Goal: Transaction & Acquisition: Purchase product/service

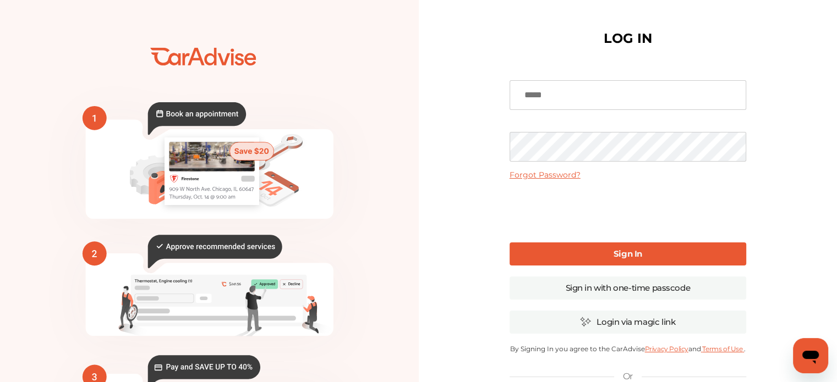
click at [541, 95] on input at bounding box center [627, 95] width 237 height 30
type input "**********"
click at [592, 253] on link "Sign In" at bounding box center [627, 254] width 237 height 23
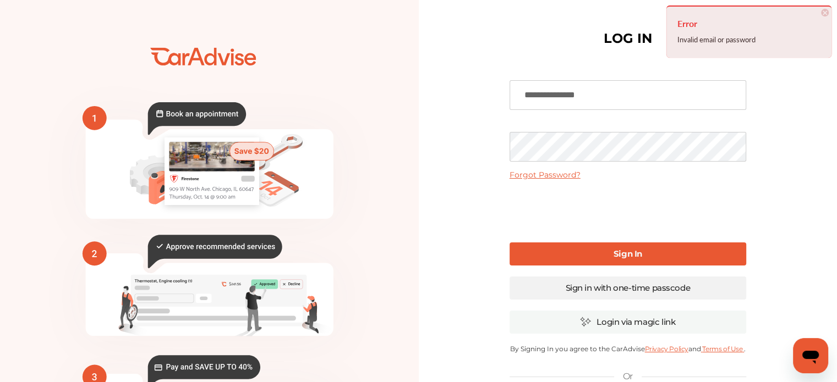
click at [632, 286] on link "Sign in with one-time passcode" at bounding box center [627, 288] width 237 height 23
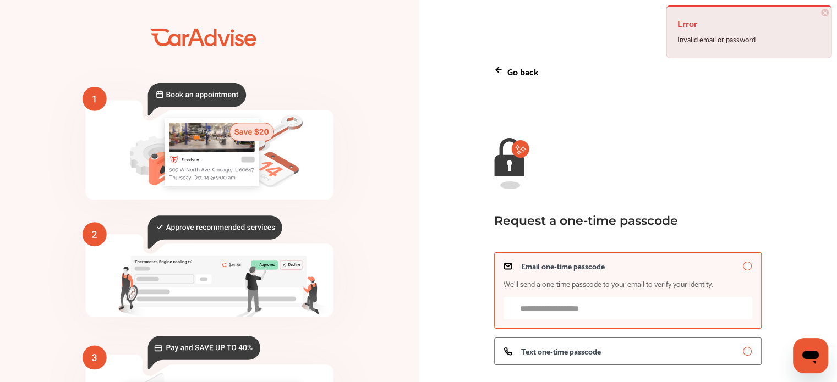
click at [618, 307] on input "Email one-time passcode We’ll send a one-time passcode to your email to verify …" at bounding box center [627, 308] width 249 height 23
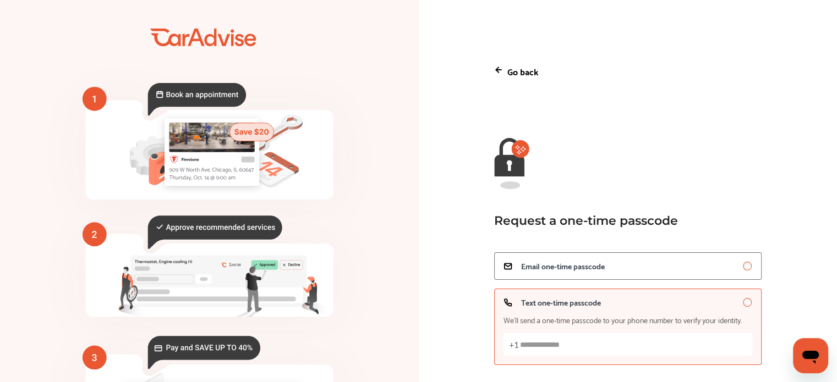
click at [667, 352] on input "Text one-time passcode We’ll send a one-time passcode to your phone number to v…" at bounding box center [627, 344] width 249 height 23
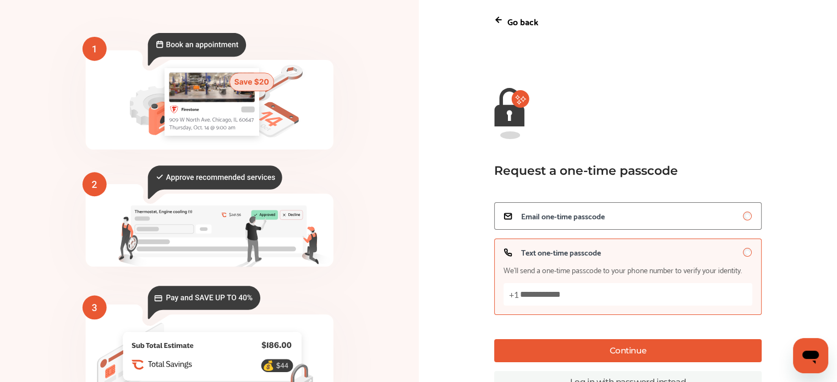
scroll to position [110, 0]
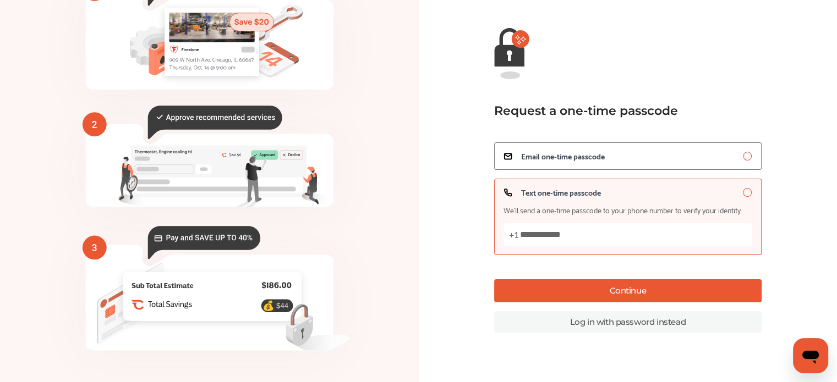
type input "**********"
click at [661, 286] on button "Continue" at bounding box center [627, 290] width 267 height 23
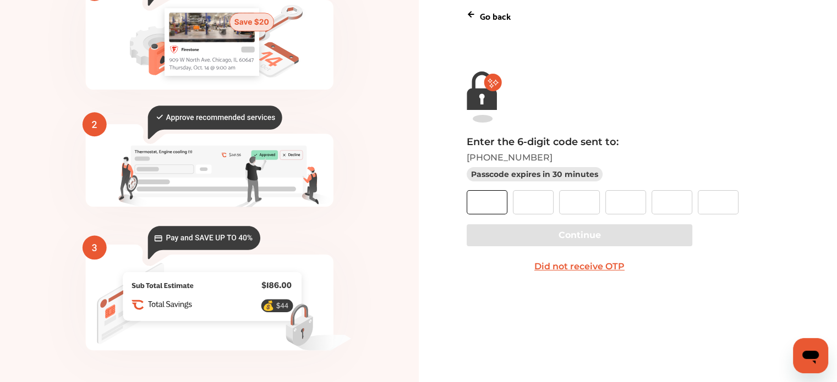
click at [470, 213] on input "text" at bounding box center [486, 202] width 41 height 24
type input "*"
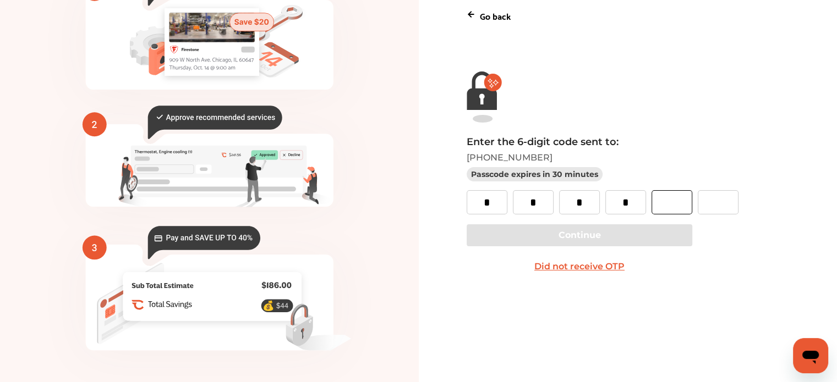
type input "*"
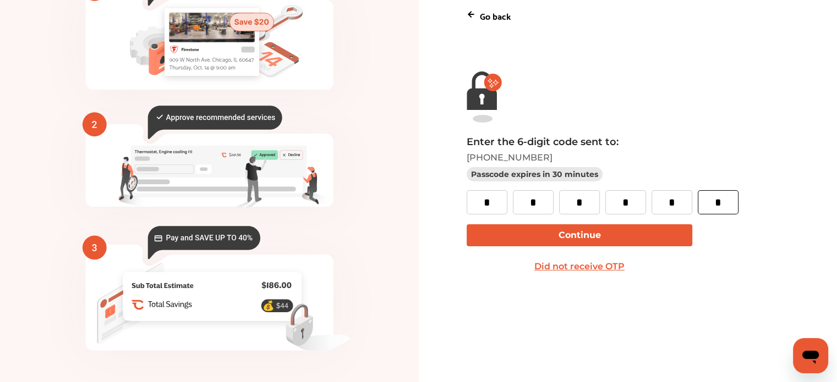
type input "*"
click at [595, 233] on button "Continue" at bounding box center [579, 235] width 226 height 22
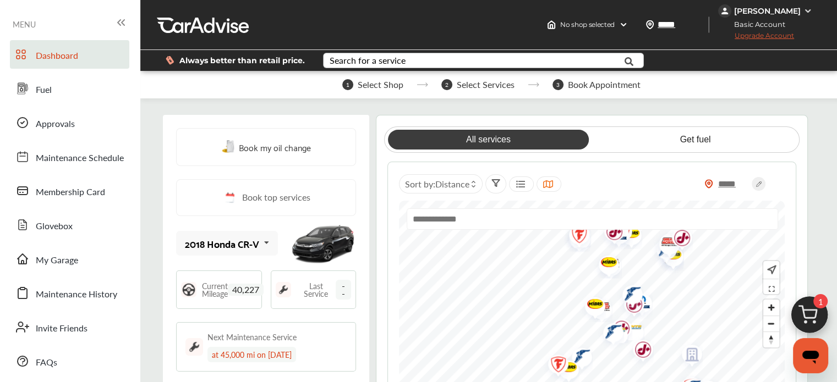
click at [403, 63] on div "Search for a service" at bounding box center [368, 60] width 76 height 9
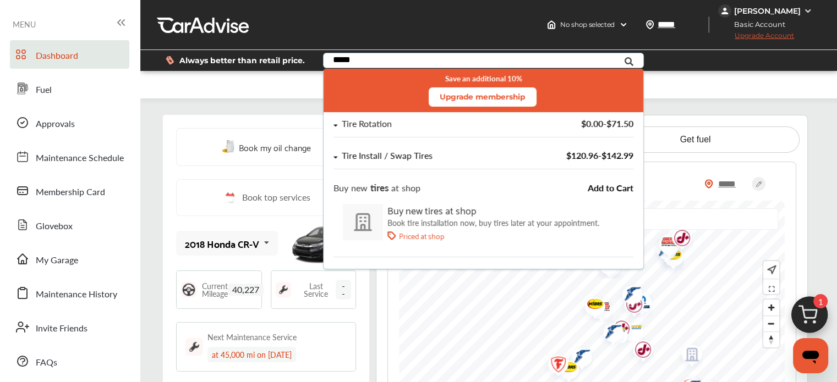
type input "*****"
click at [381, 155] on div "Tire Install / Swap Tires" at bounding box center [387, 155] width 91 height 9
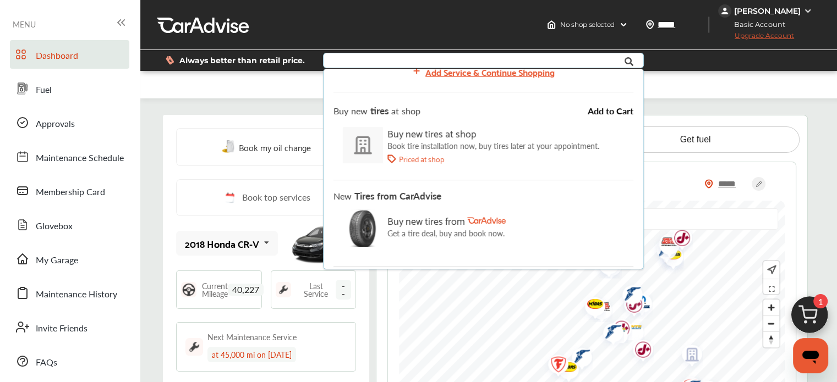
scroll to position [135, 0]
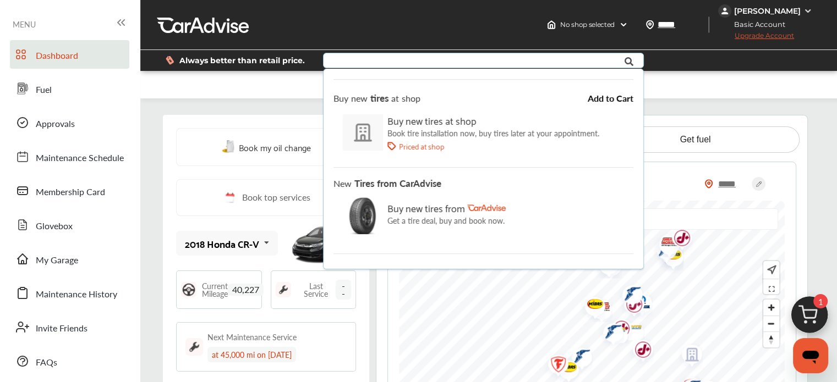
click at [432, 120] on div "Buy new tires at shop" at bounding box center [493, 120] width 212 height 17
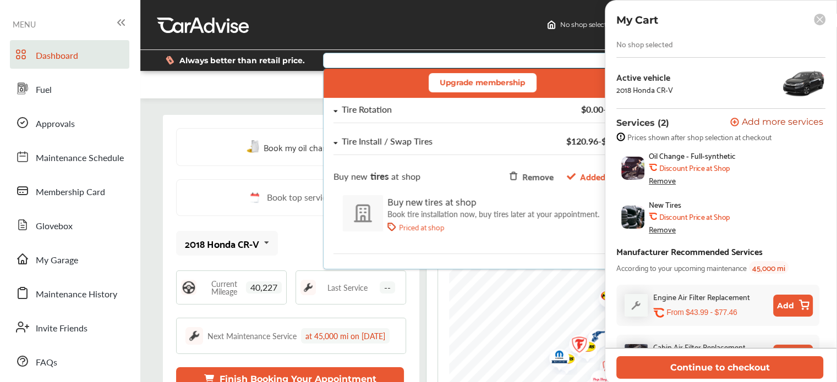
scroll to position [0, 0]
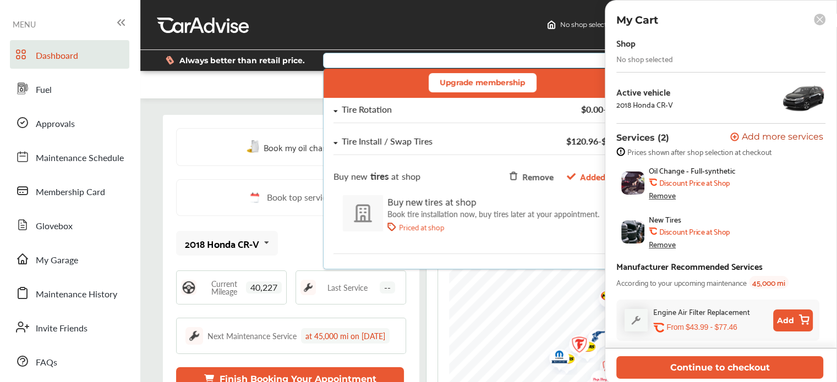
click at [814, 18] on rect at bounding box center [820, 20] width 12 height 12
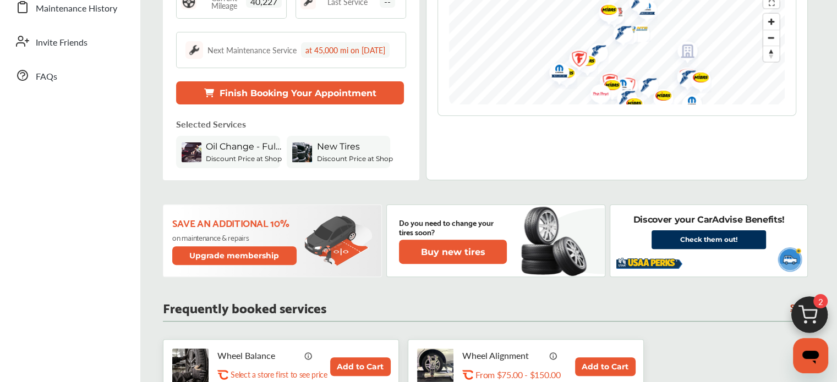
scroll to position [330, 0]
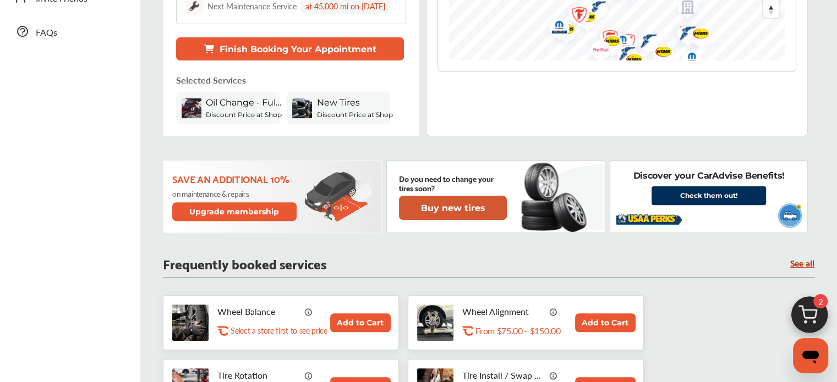
click at [465, 219] on button "Buy new tires" at bounding box center [453, 208] width 108 height 24
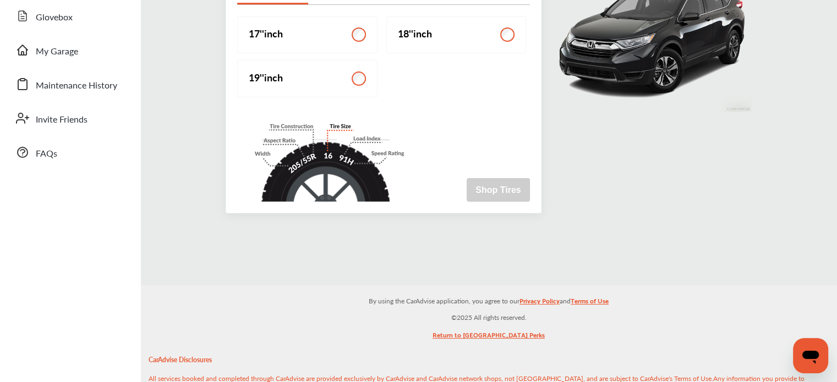
scroll to position [220, 0]
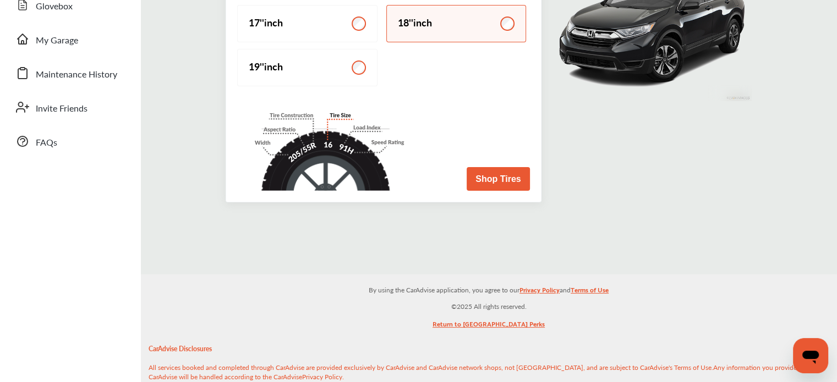
click at [494, 180] on button "Shop Tires" at bounding box center [497, 179] width 63 height 24
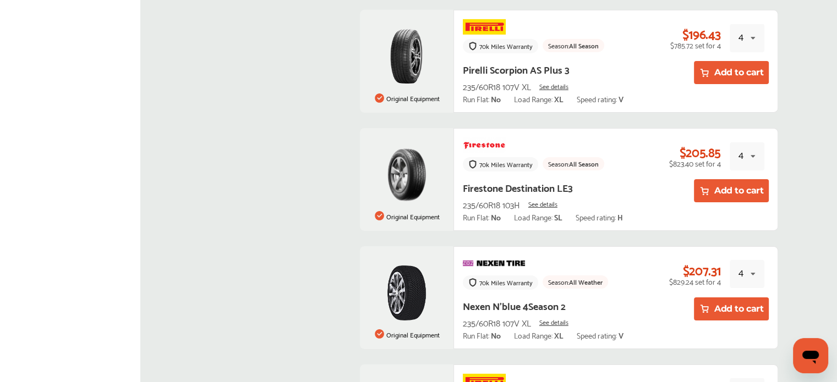
scroll to position [3631, 0]
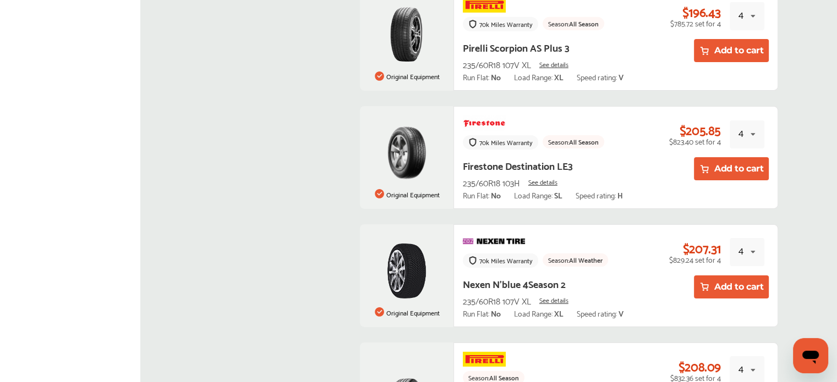
click at [539, 176] on span "See details" at bounding box center [542, 182] width 29 height 12
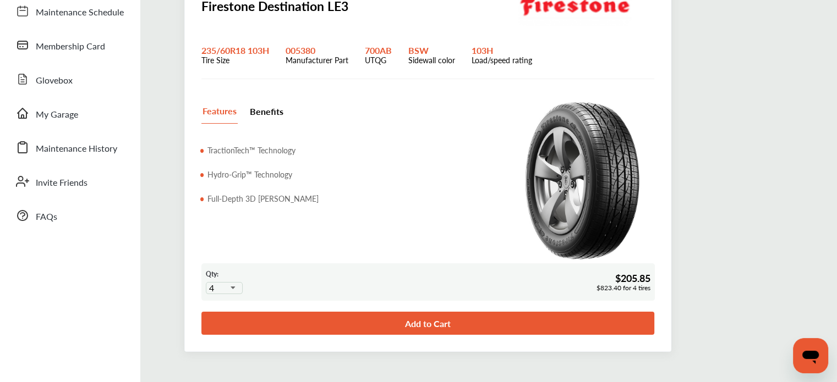
scroll to position [165, 0]
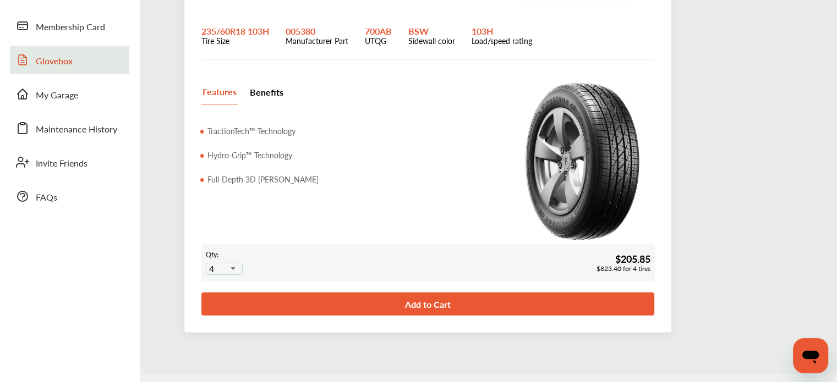
click at [60, 57] on span "Glovebox" at bounding box center [54, 61] width 37 height 14
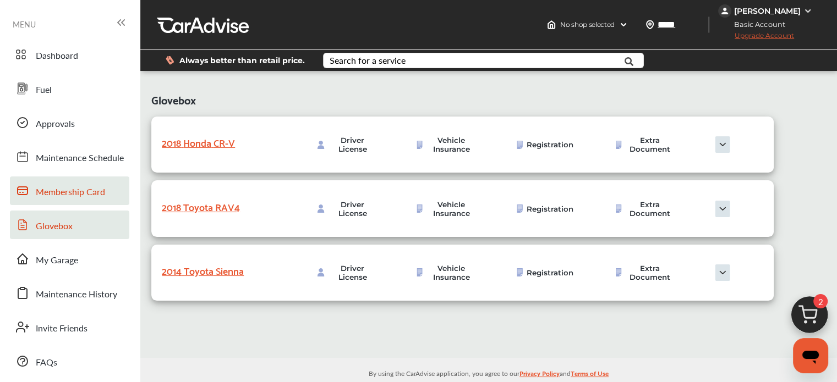
click at [77, 189] on span "Membership Card" at bounding box center [70, 192] width 69 height 14
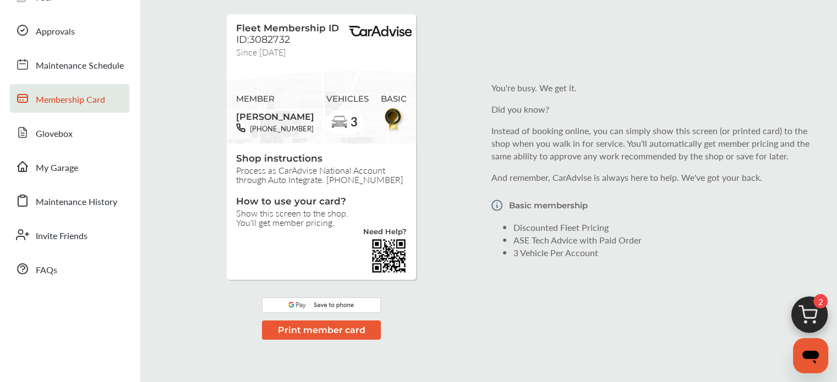
scroll to position [110, 0]
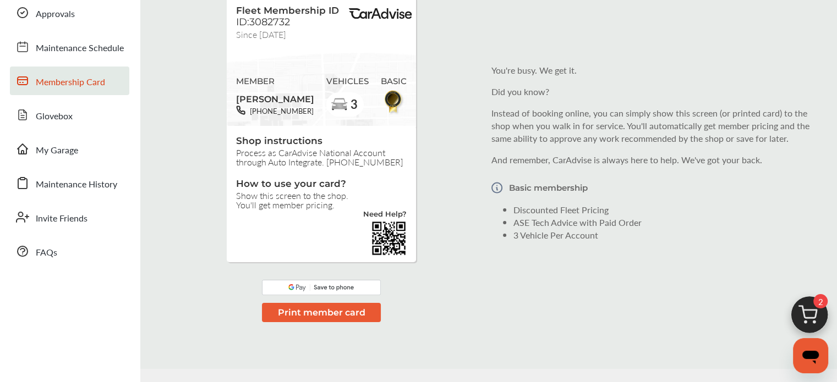
click at [395, 242] on img at bounding box center [389, 239] width 36 height 36
click at [350, 311] on button "Print member card" at bounding box center [321, 312] width 118 height 19
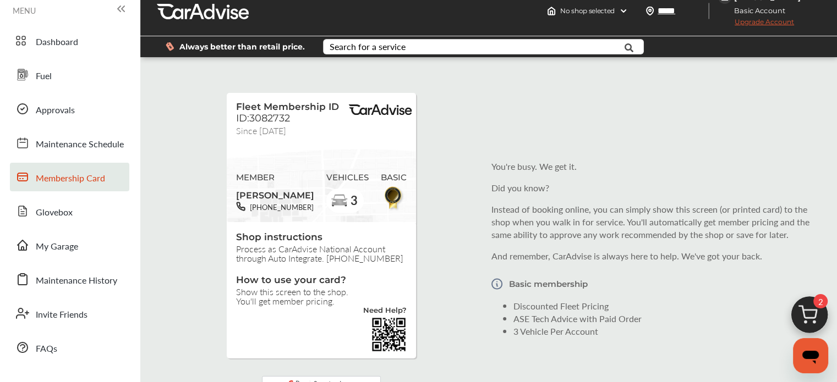
scroll to position [0, 0]
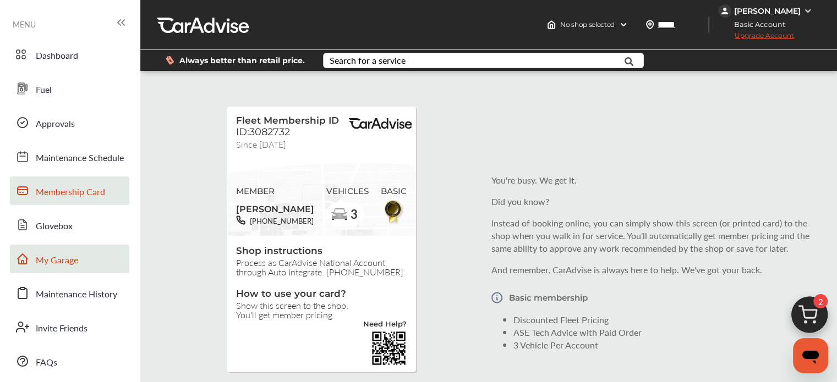
click at [64, 260] on span "My Garage" at bounding box center [57, 261] width 42 height 14
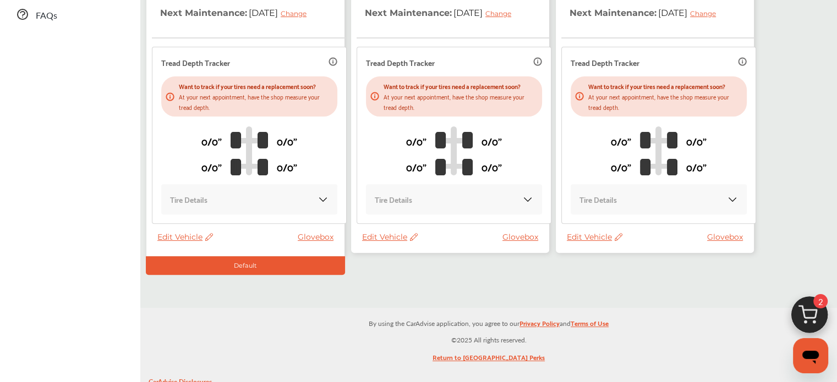
scroll to position [330, 0]
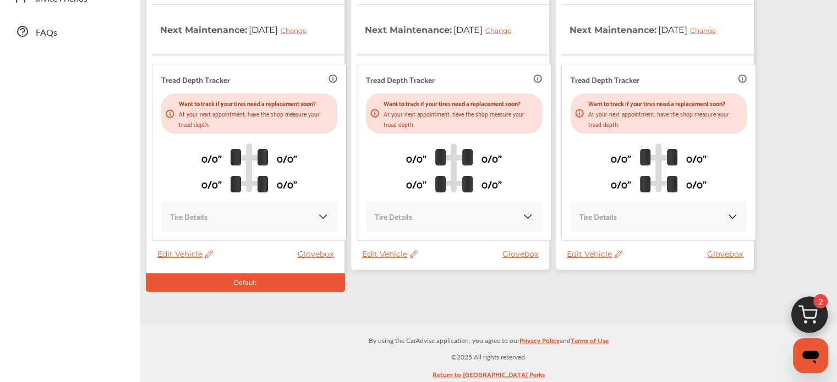
click at [715, 217] on div "Tire Details" at bounding box center [658, 216] width 158 height 13
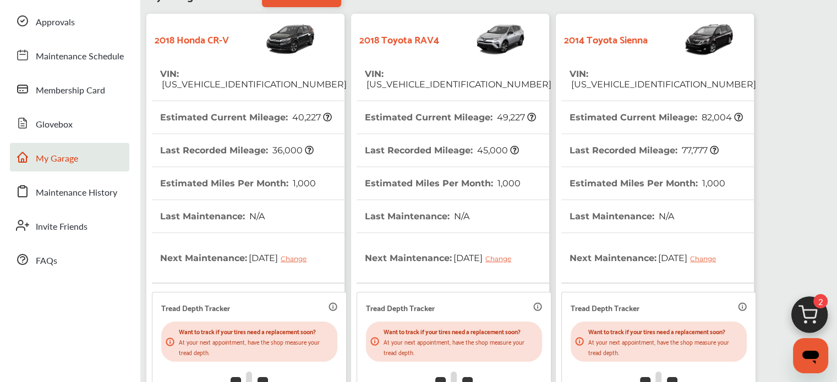
scroll to position [0, 0]
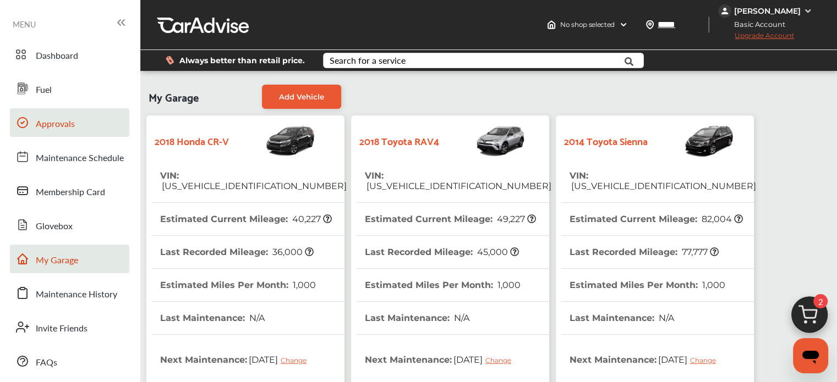
click at [71, 125] on span "Approvals" at bounding box center [55, 124] width 39 height 14
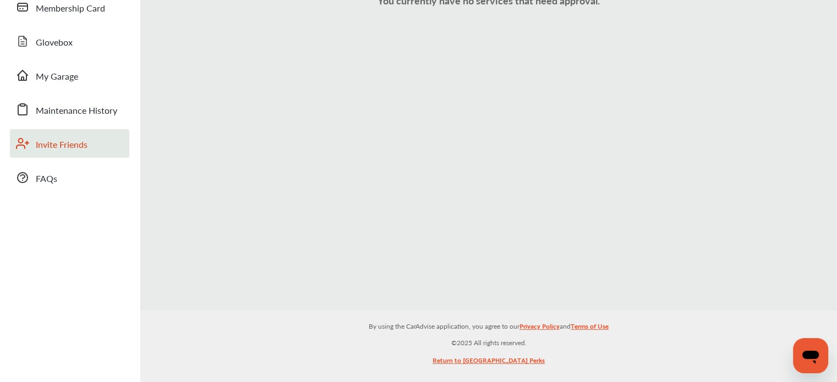
scroll to position [165, 0]
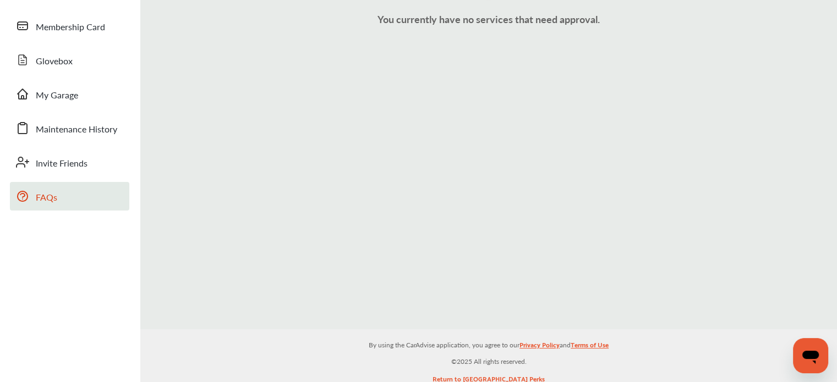
click at [79, 187] on link "FAQs" at bounding box center [69, 196] width 119 height 29
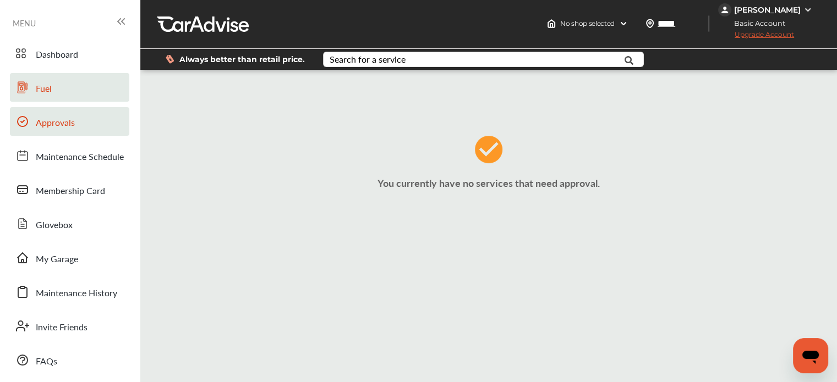
scroll to position [0, 0]
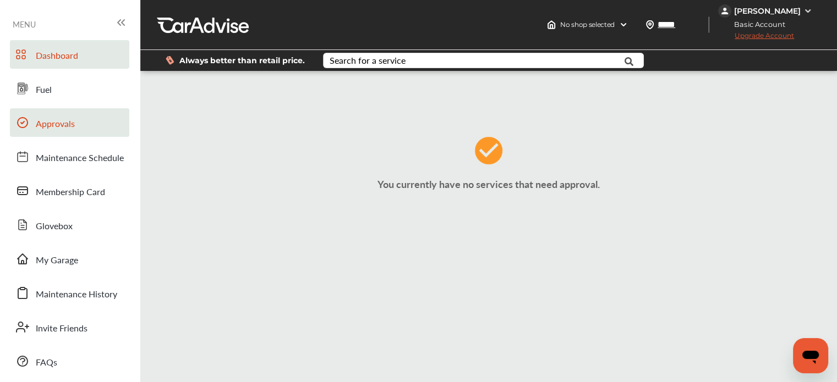
click at [36, 54] on span "Dashboard" at bounding box center [57, 56] width 42 height 14
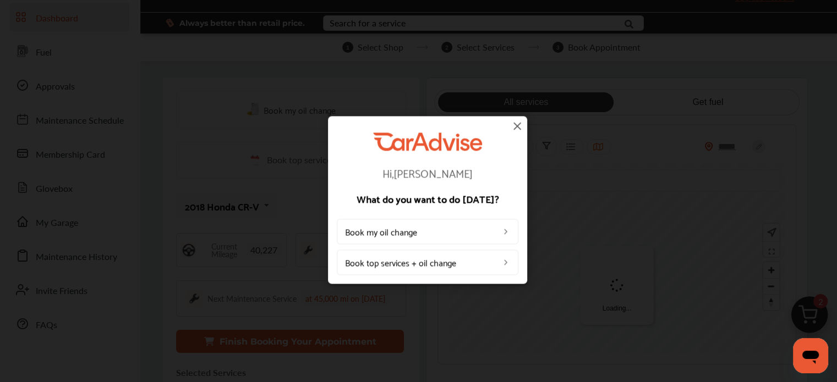
scroll to position [55, 0]
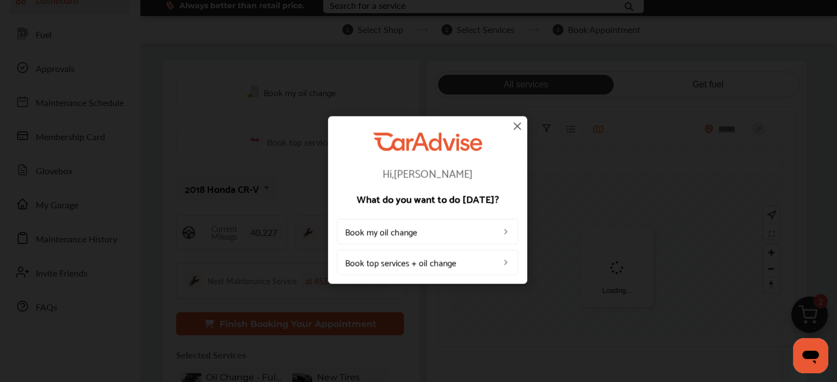
click at [524, 125] on div "Hi, [PERSON_NAME] What do you want to do [DATE]? Book my oil change Book top se…" at bounding box center [427, 200] width 199 height 168
click at [514, 129] on img at bounding box center [517, 125] width 13 height 13
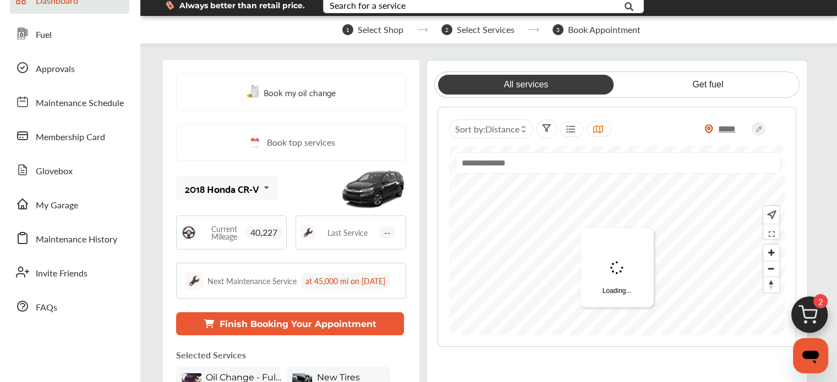
scroll to position [0, 0]
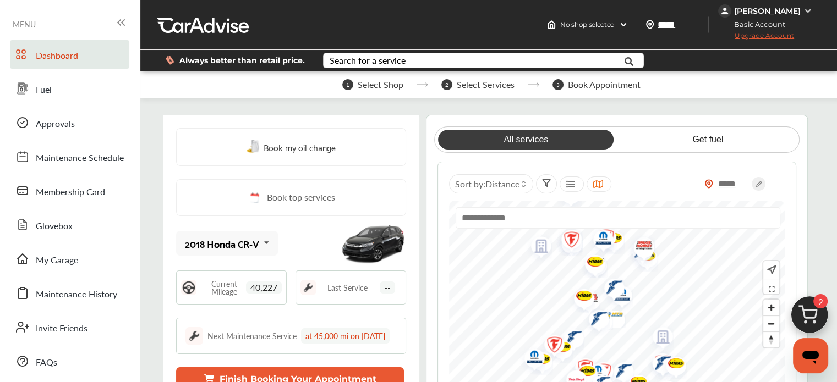
click at [803, 12] on img at bounding box center [807, 11] width 9 height 9
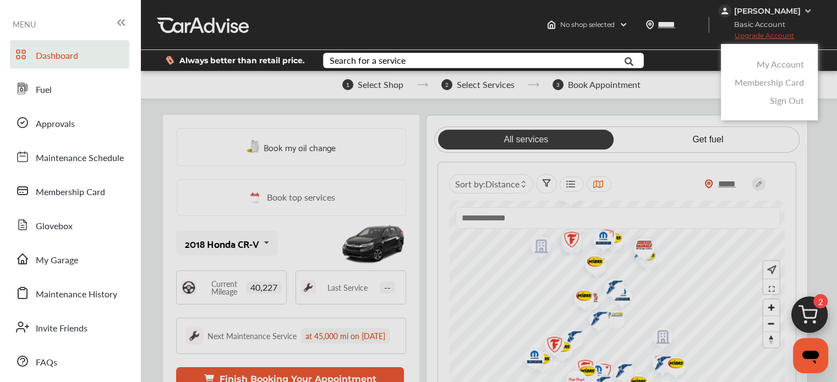
click at [790, 65] on link "My Account" at bounding box center [779, 64] width 47 height 13
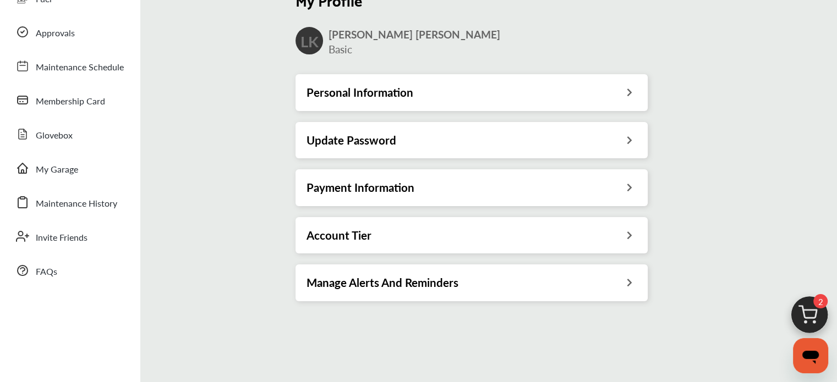
scroll to position [110, 0]
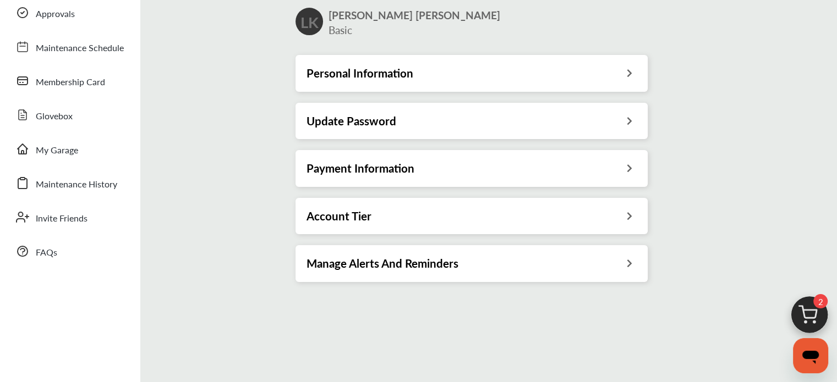
click at [601, 213] on div "Account Tier" at bounding box center [471, 216] width 330 height 14
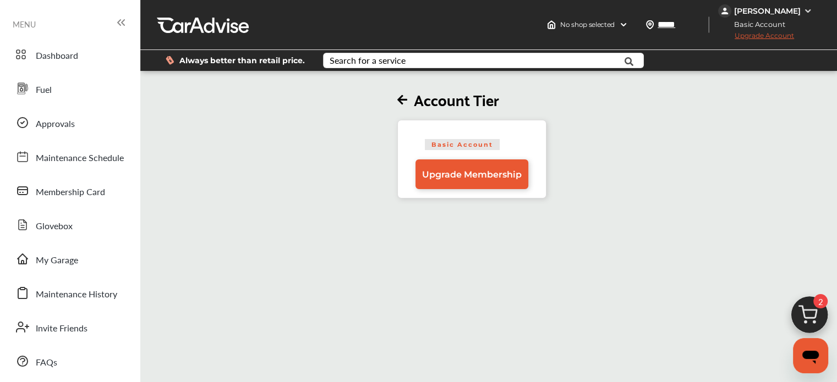
click at [486, 141] on span "Basic Account" at bounding box center [462, 144] width 75 height 11
click at [487, 172] on span "Upgrade Membership" at bounding box center [472, 174] width 100 height 10
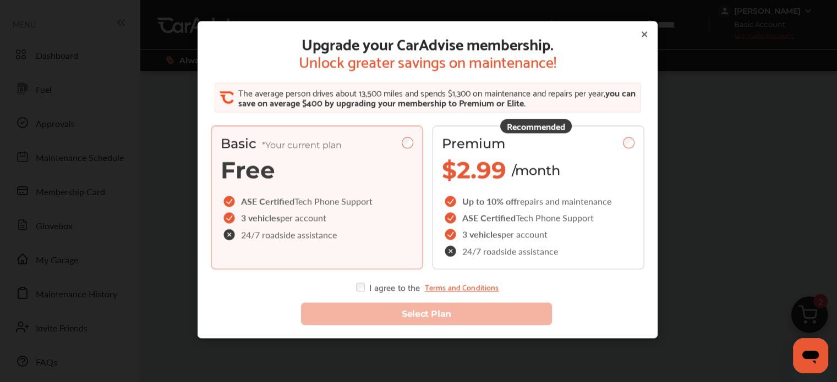
click at [641, 34] on icon at bounding box center [644, 34] width 9 height 9
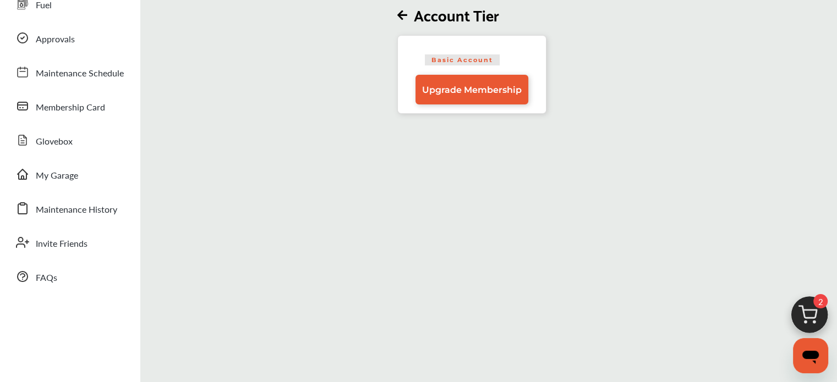
scroll to position [110, 0]
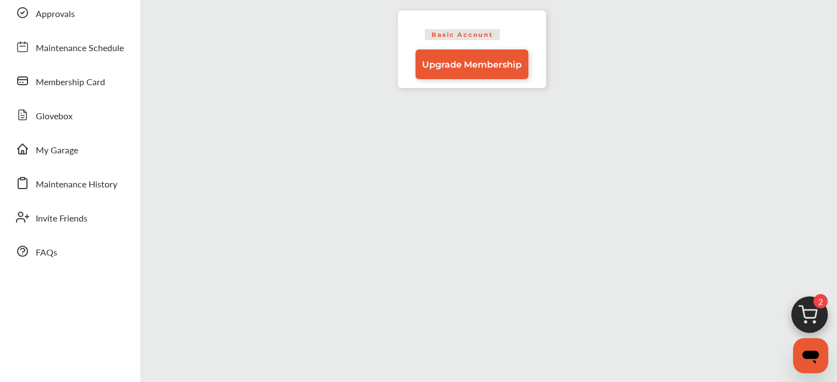
click at [811, 310] on img at bounding box center [809, 318] width 53 height 53
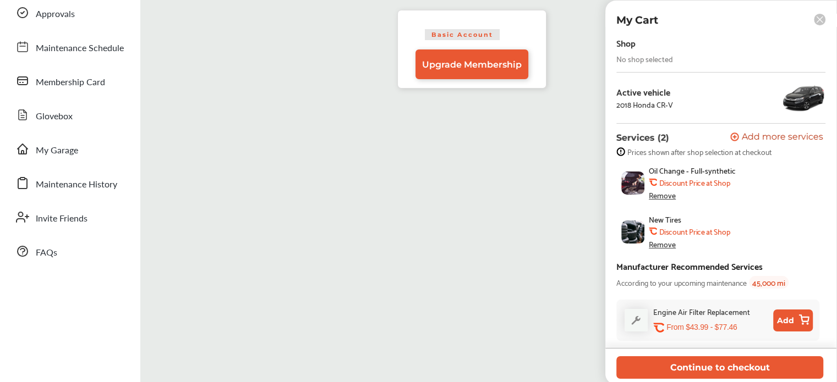
click at [815, 17] on rect at bounding box center [820, 20] width 12 height 12
